Goal: Understand process/instructions: Learn about a topic

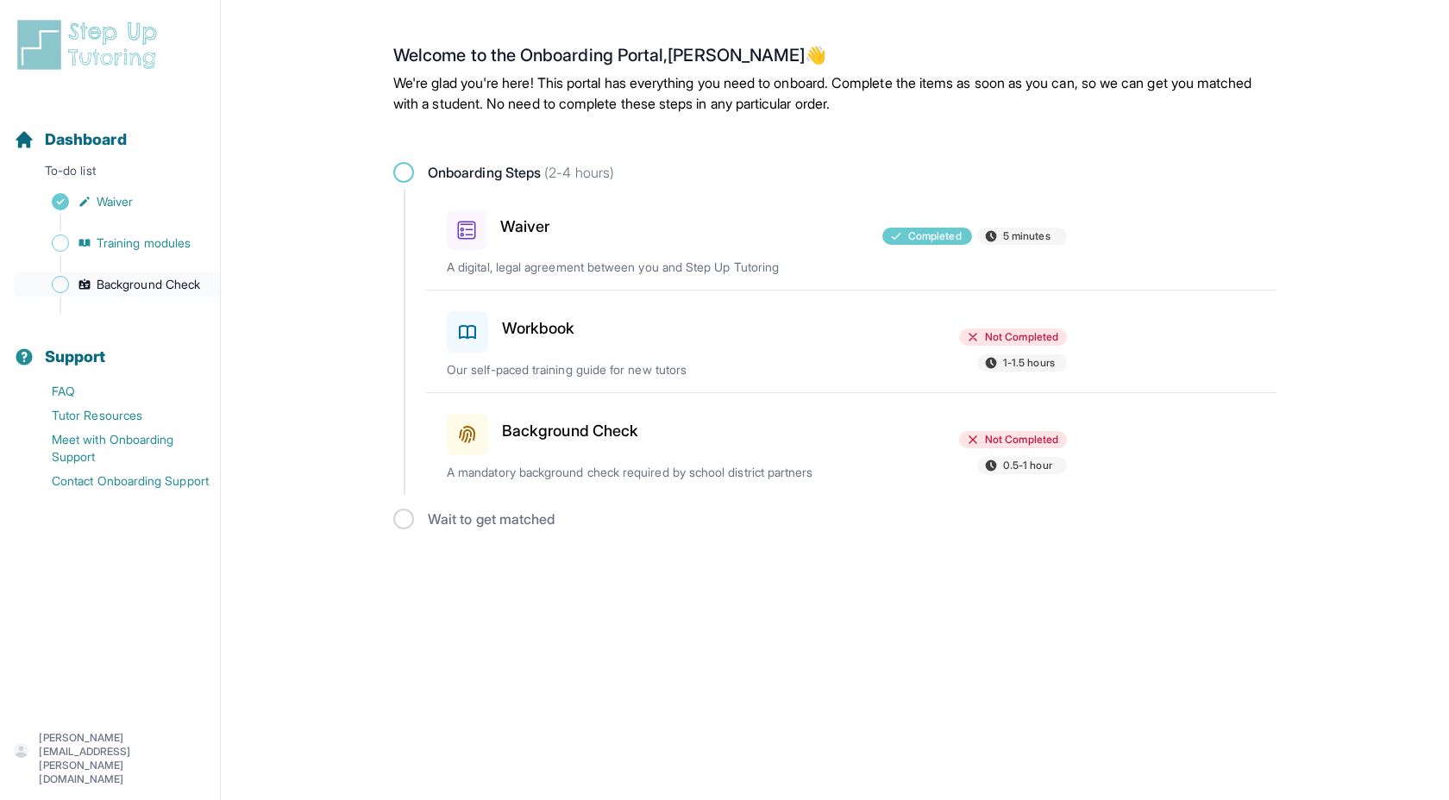
click at [106, 285] on span "Background Check" at bounding box center [148, 284] width 103 height 17
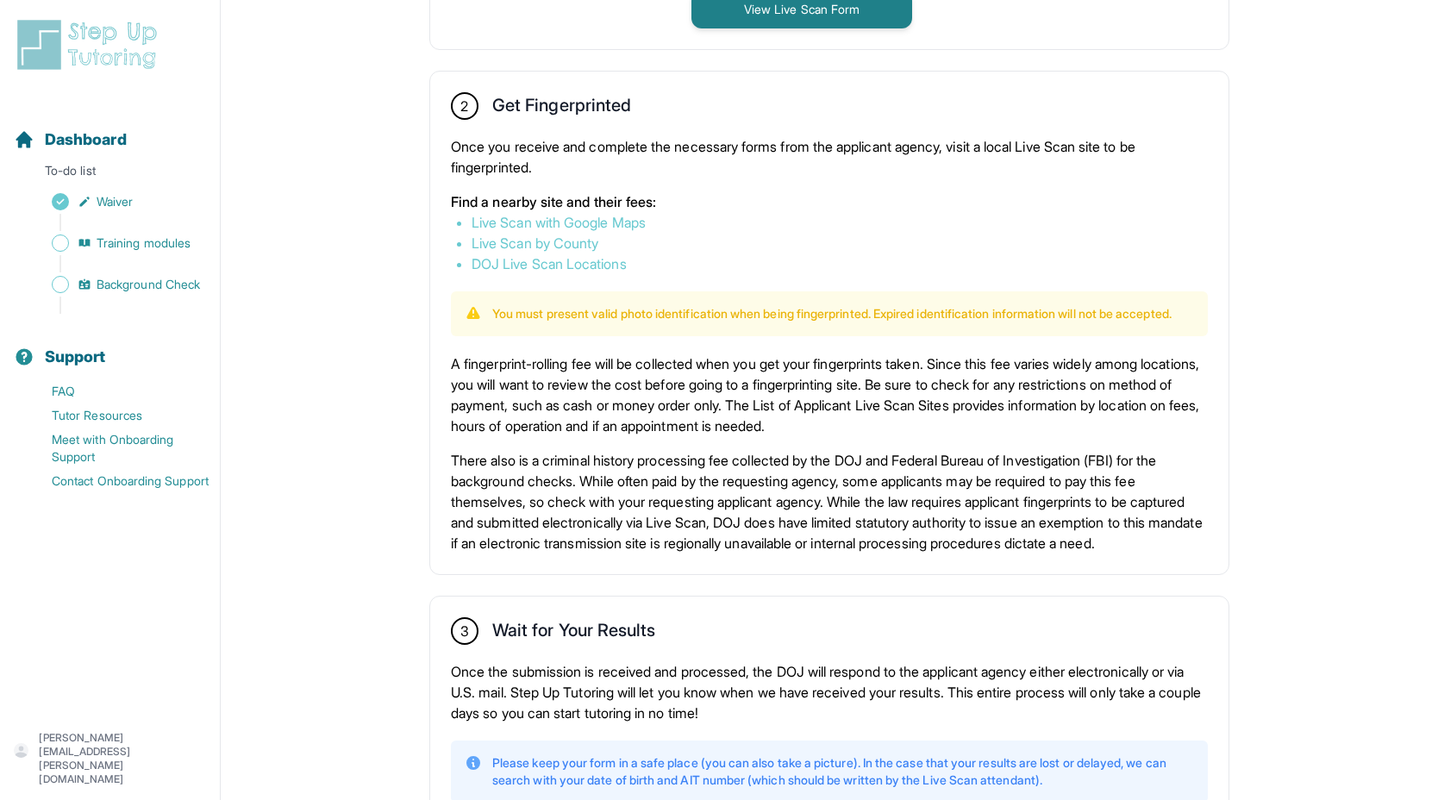
scroll to position [787, 0]
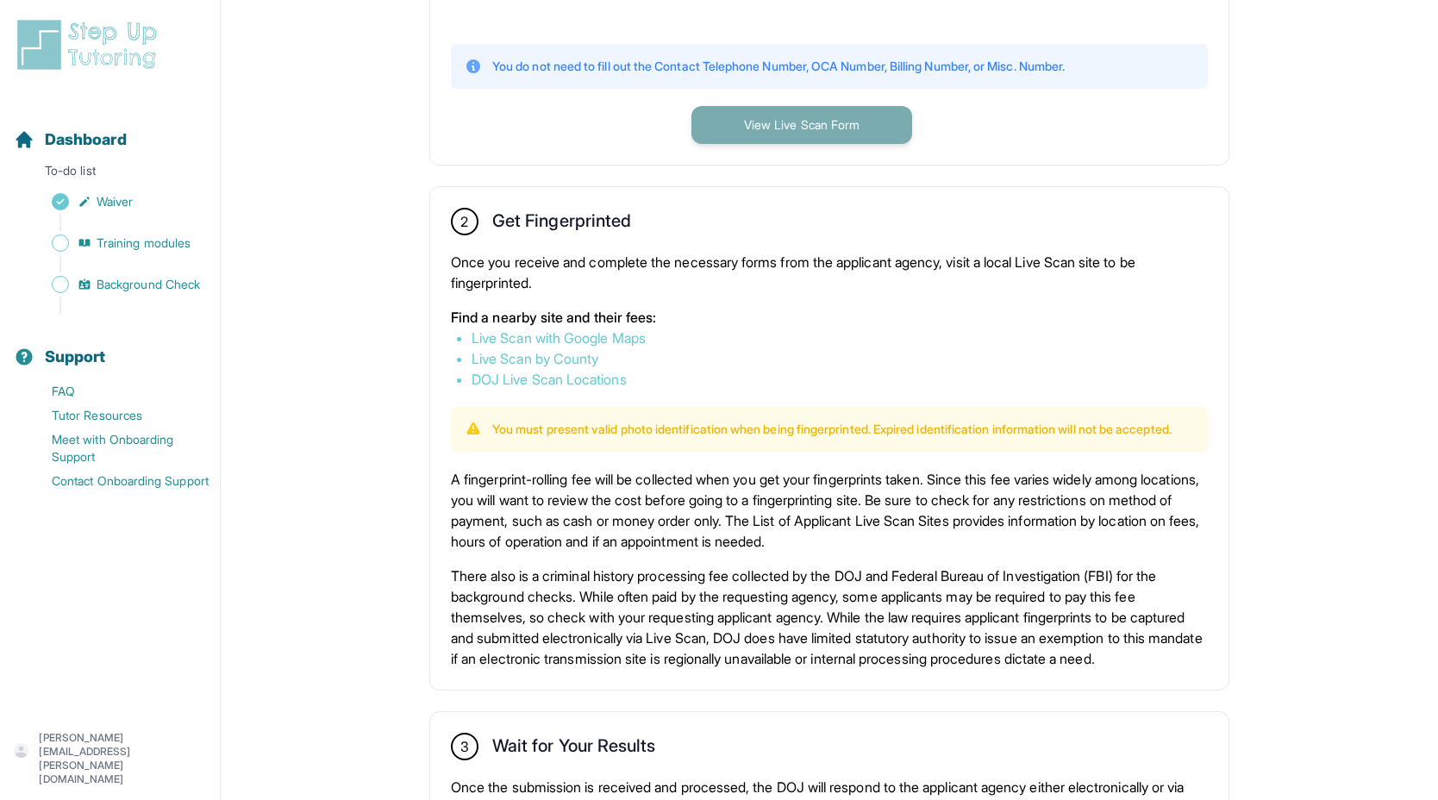
click at [780, 135] on button "View Live Scan Form" at bounding box center [802, 125] width 221 height 38
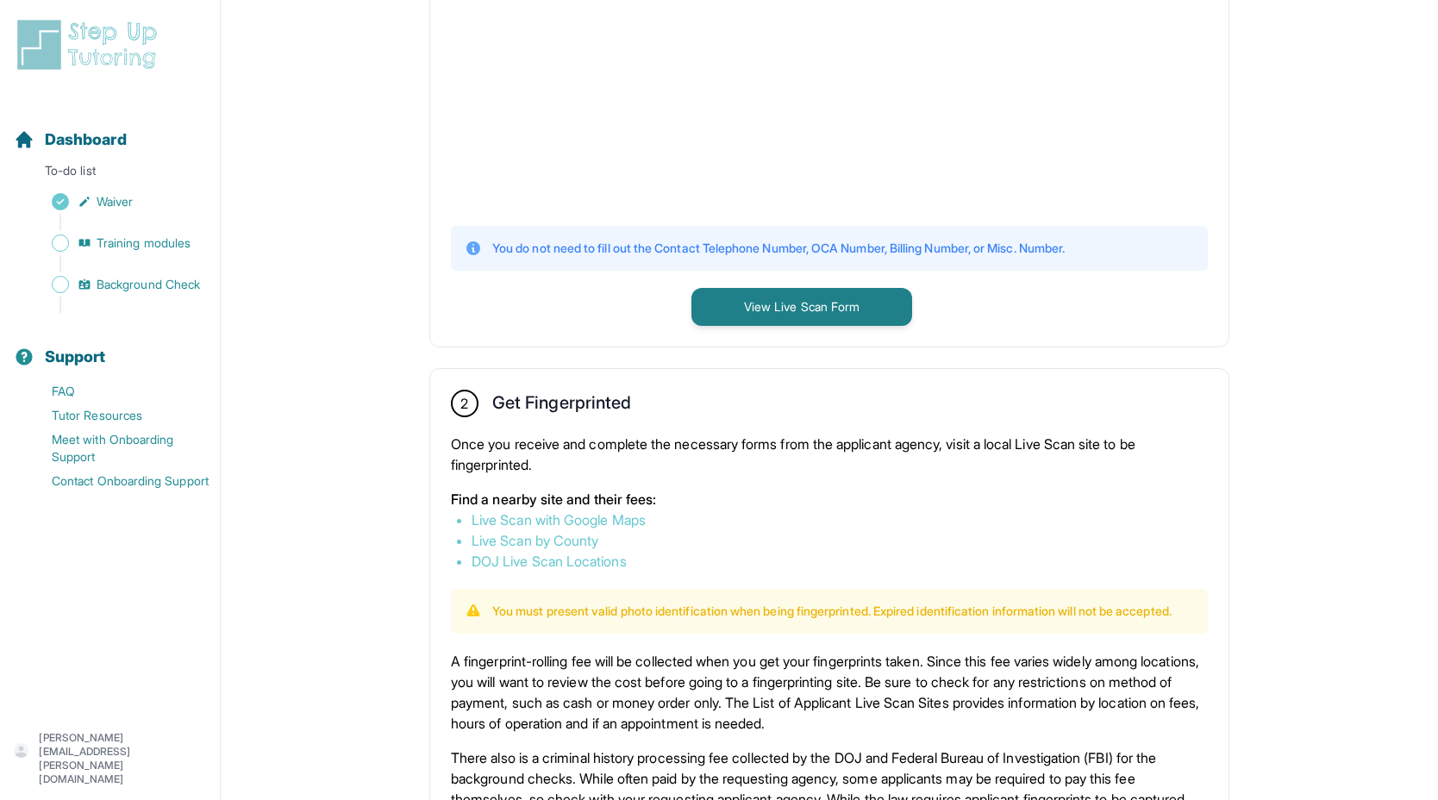
scroll to position [0, 0]
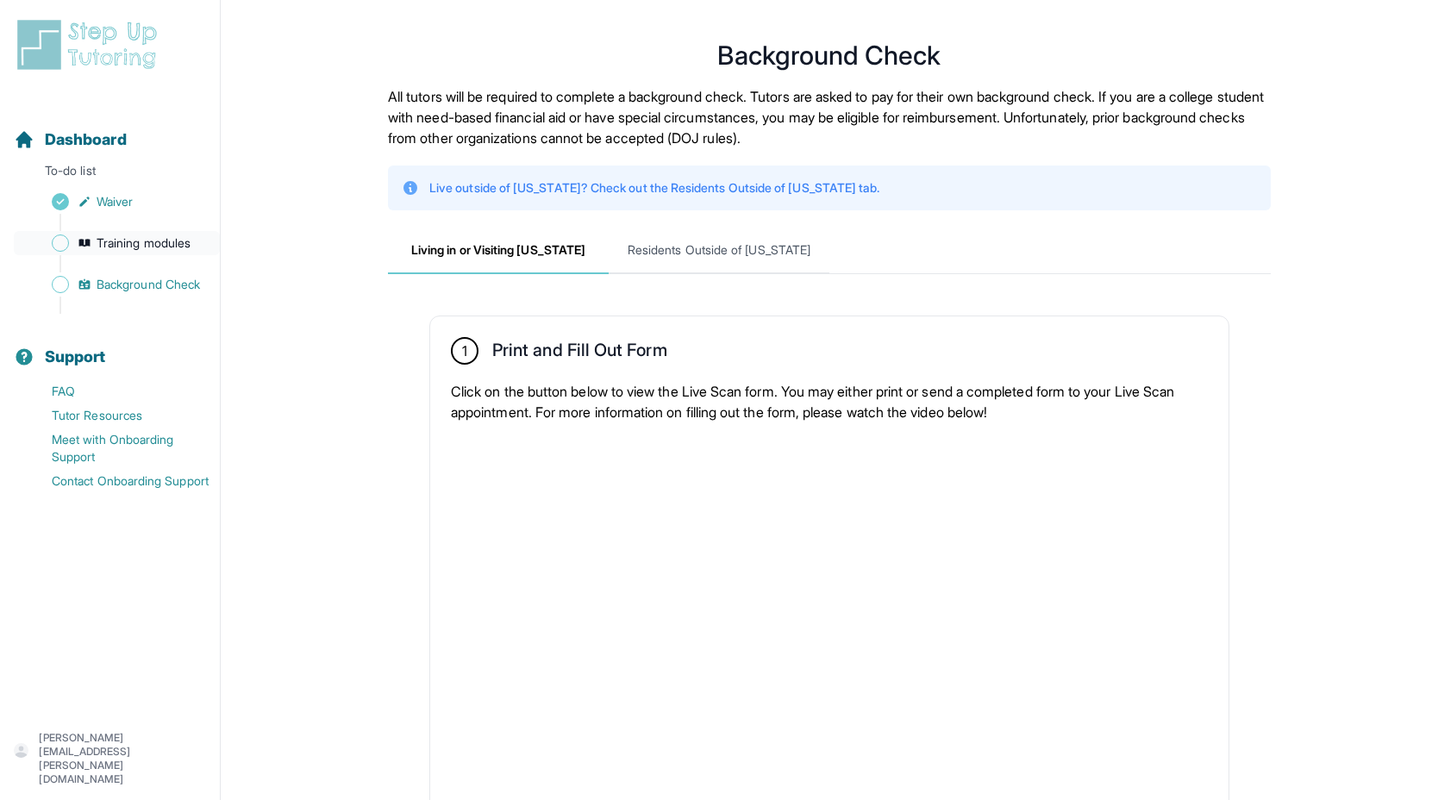
click at [135, 245] on span "Training modules" at bounding box center [144, 243] width 94 height 17
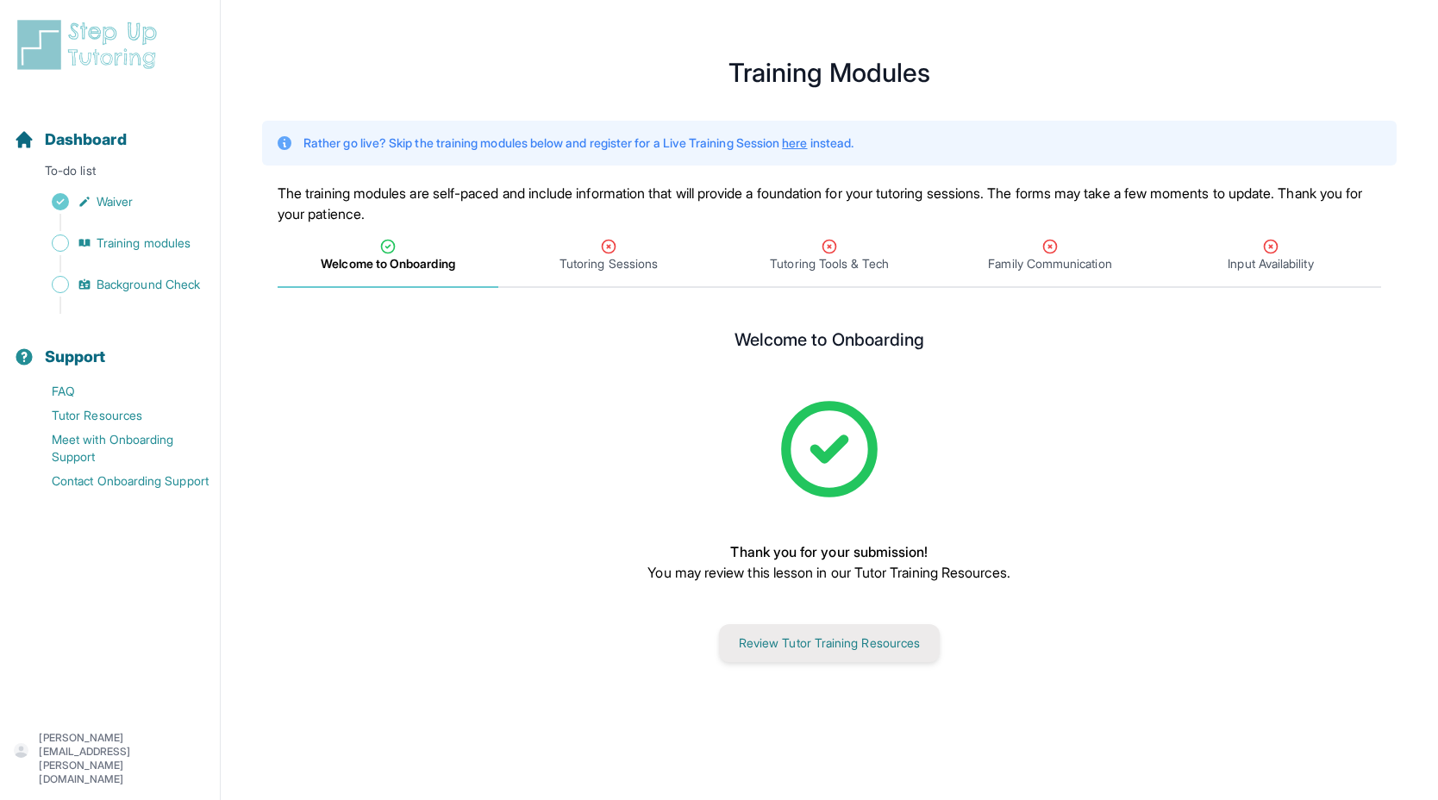
click at [759, 645] on button "Review Tutor Training Resources" at bounding box center [829, 643] width 221 height 38
click at [87, 140] on span "Dashboard" at bounding box center [86, 140] width 82 height 24
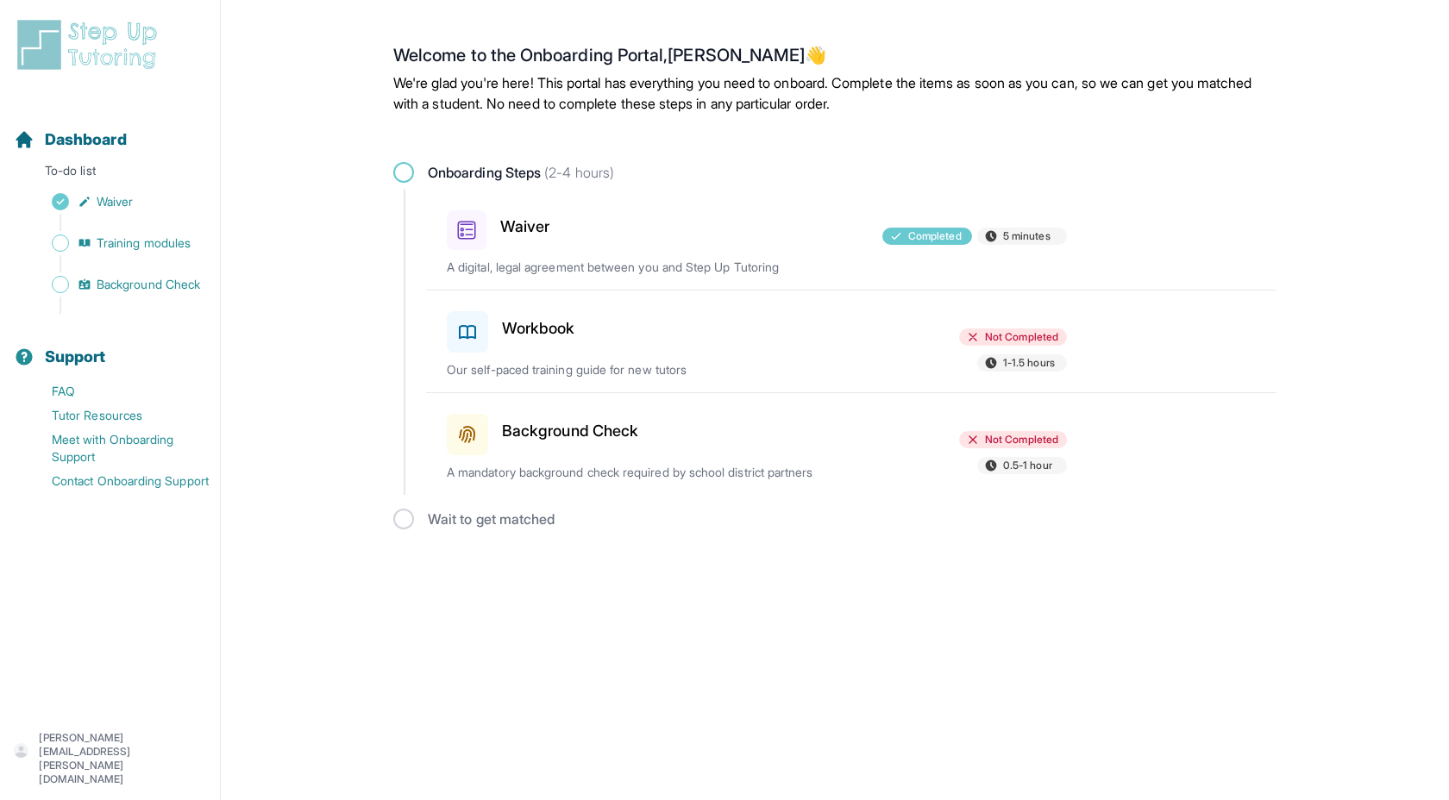
click at [548, 347] on div "Workbook" at bounding box center [547, 328] width 201 height 48
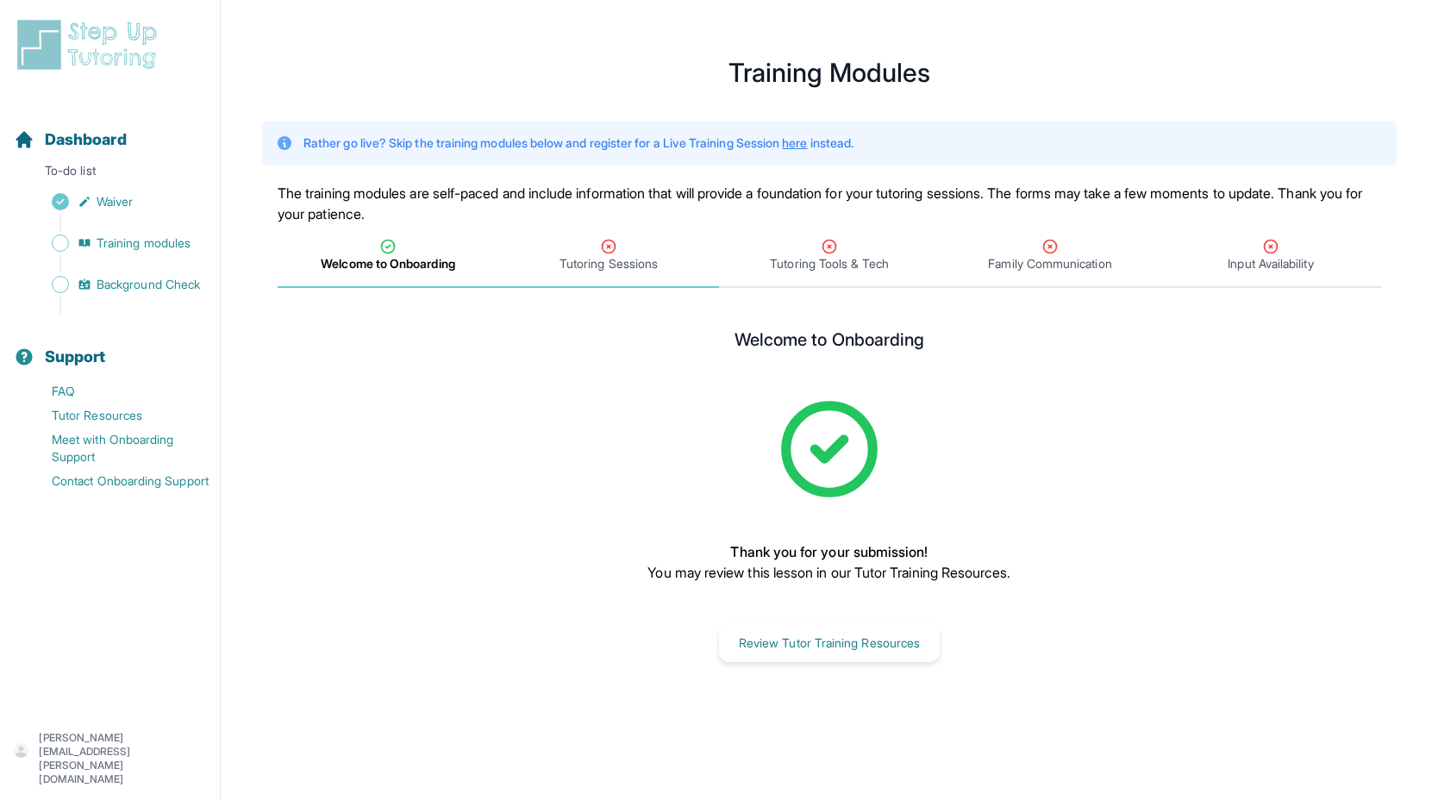
click at [570, 256] on span "Tutoring Sessions" at bounding box center [609, 263] width 98 height 17
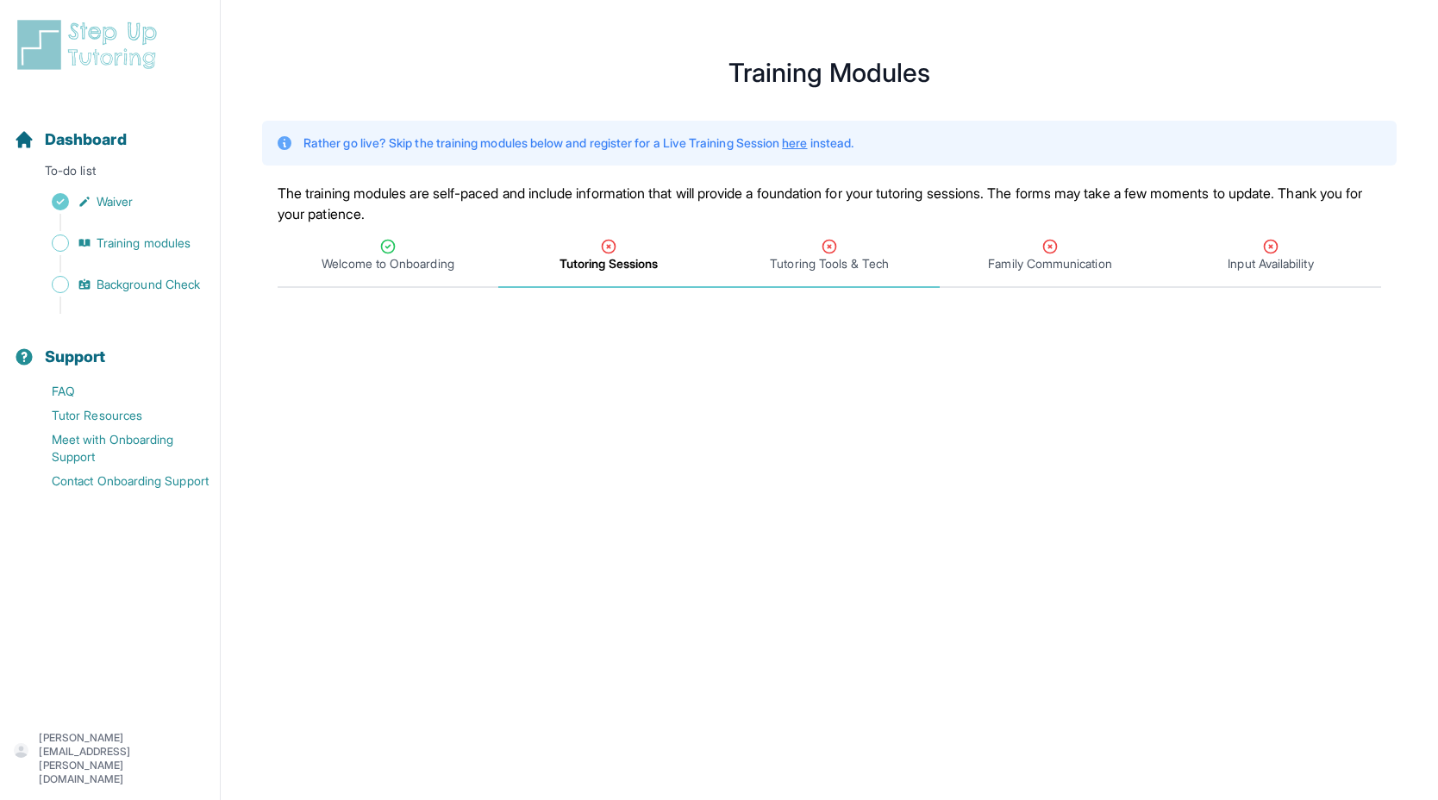
click at [809, 269] on span "Tutoring Tools & Tech" at bounding box center [829, 263] width 118 height 17
click at [603, 253] on icon "Tabs" at bounding box center [608, 246] width 17 height 17
click at [99, 289] on span "Background Check" at bounding box center [148, 284] width 103 height 17
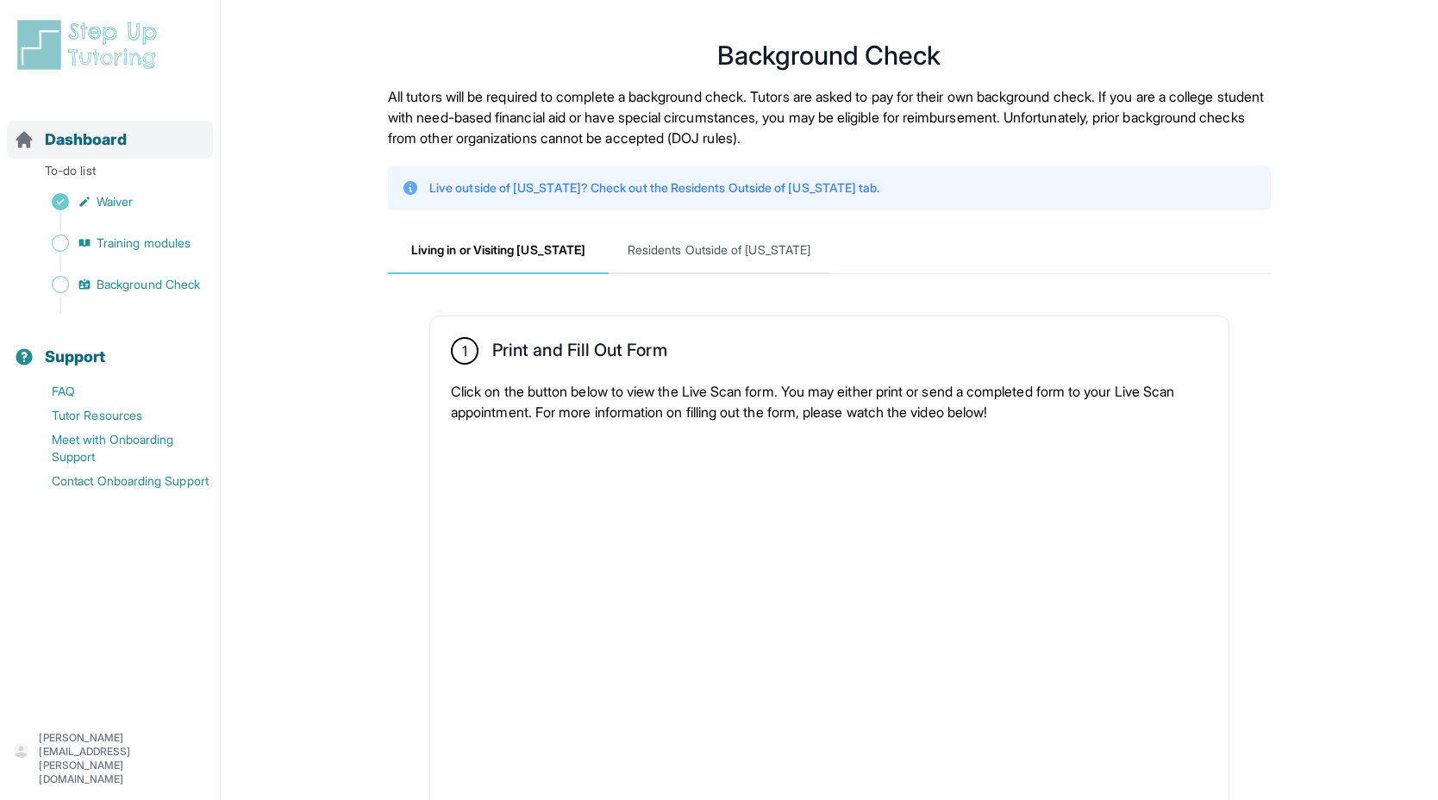
click at [94, 149] on span "Dashboard" at bounding box center [86, 140] width 82 height 24
